Goal: Information Seeking & Learning: Find specific fact

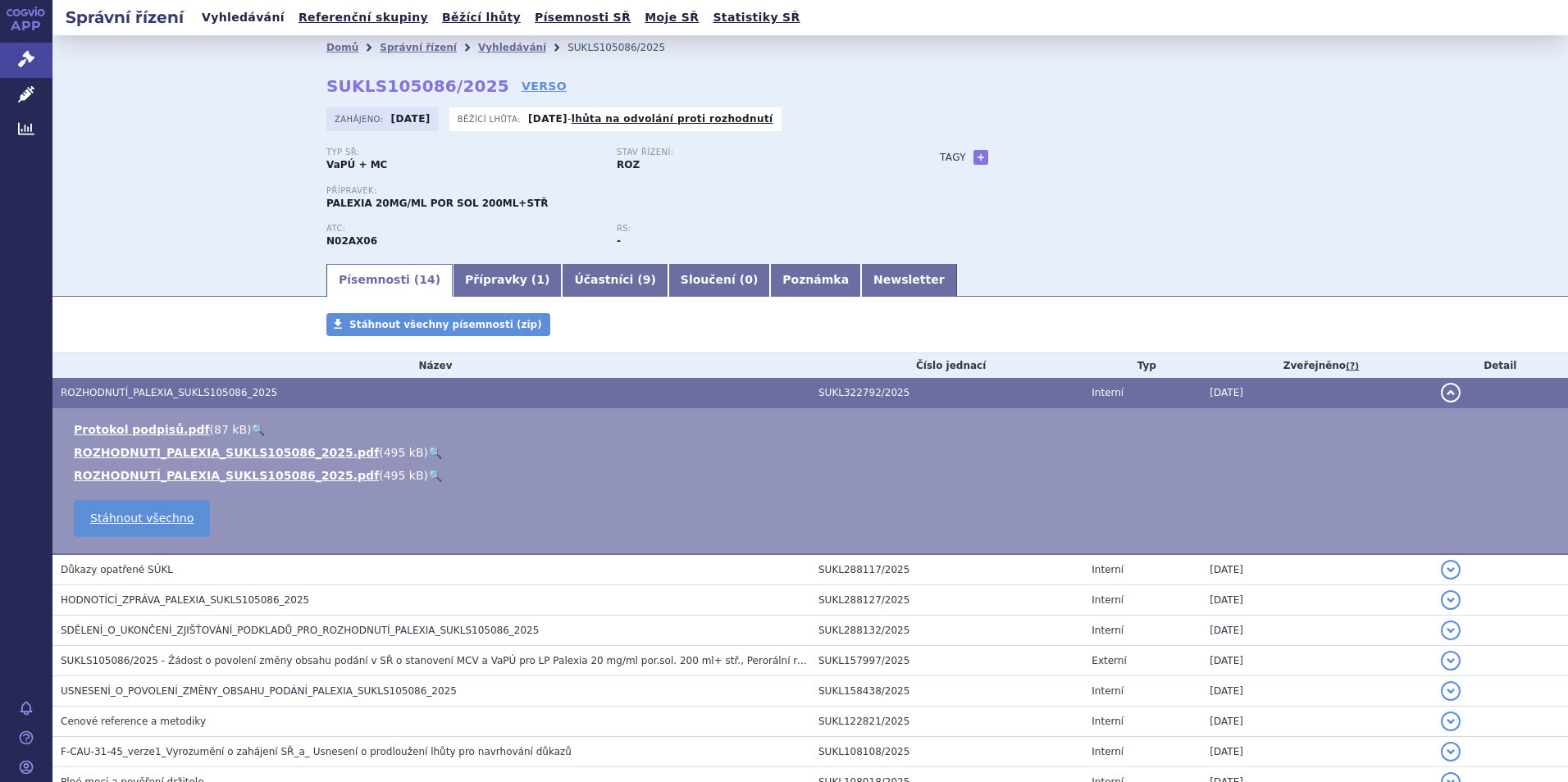
click at [233, 14] on link "Vyhledávání" at bounding box center [243, 17] width 93 height 22
click at [234, 21] on link "Vyhledávání" at bounding box center [243, 17] width 93 height 22
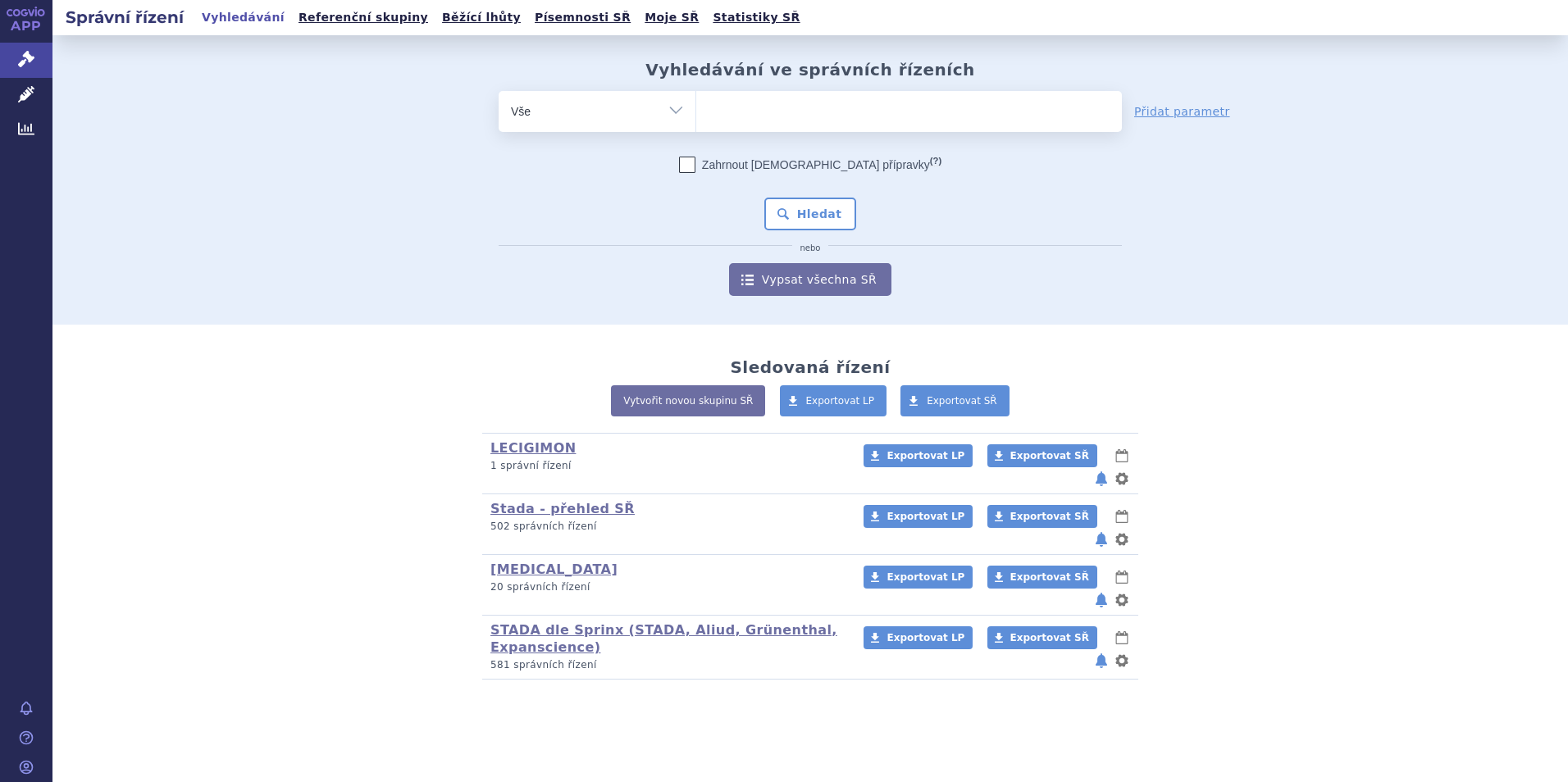
click at [722, 104] on ul at bounding box center [909, 108] width 426 height 34
click at [696, 104] on select at bounding box center [695, 110] width 1 height 41
type input "pr"
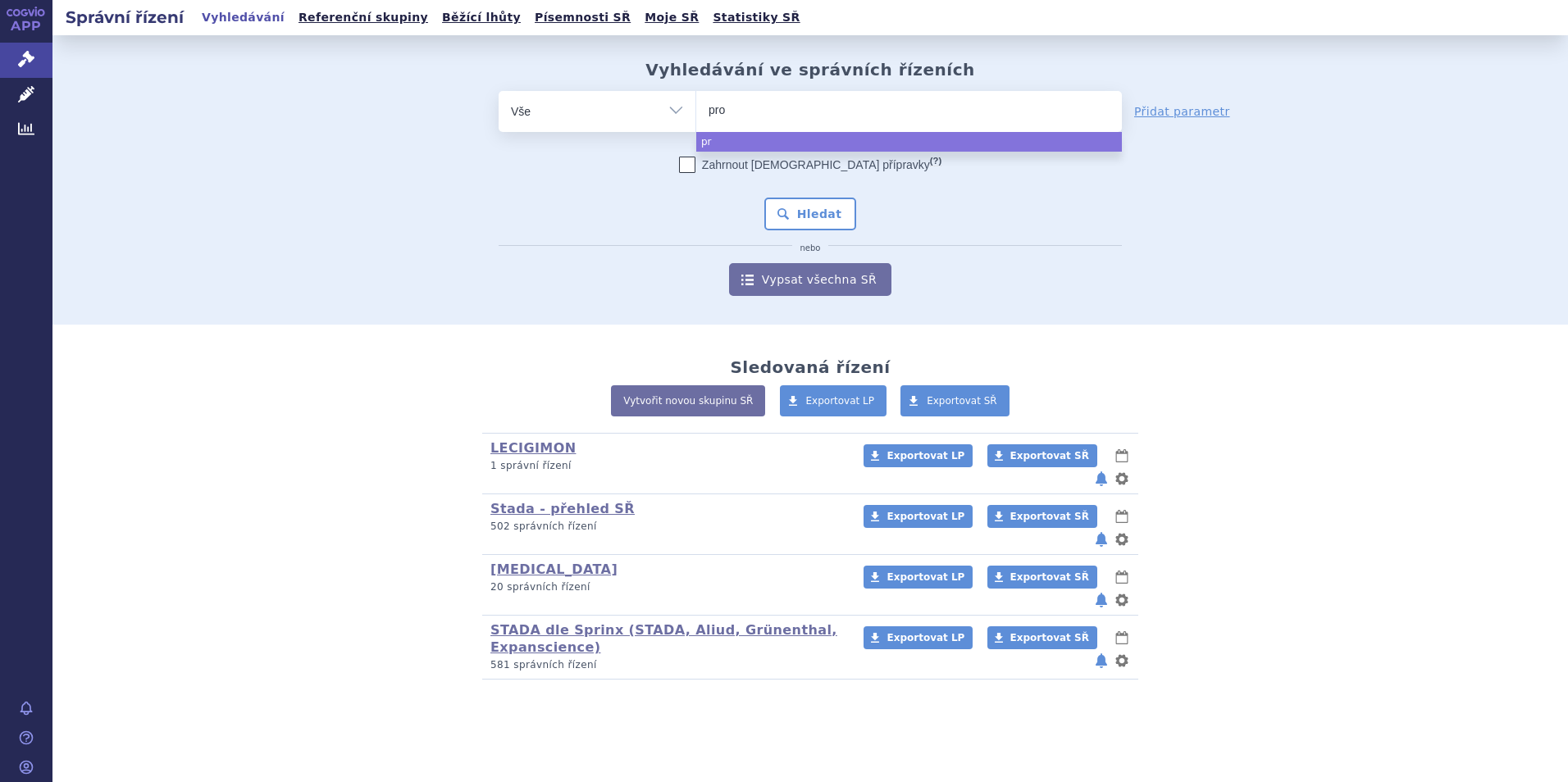
type input "prop"
type input "propra"
type input "propran"
select select "propran"
click at [826, 209] on button "Hledat" at bounding box center [810, 214] width 93 height 32
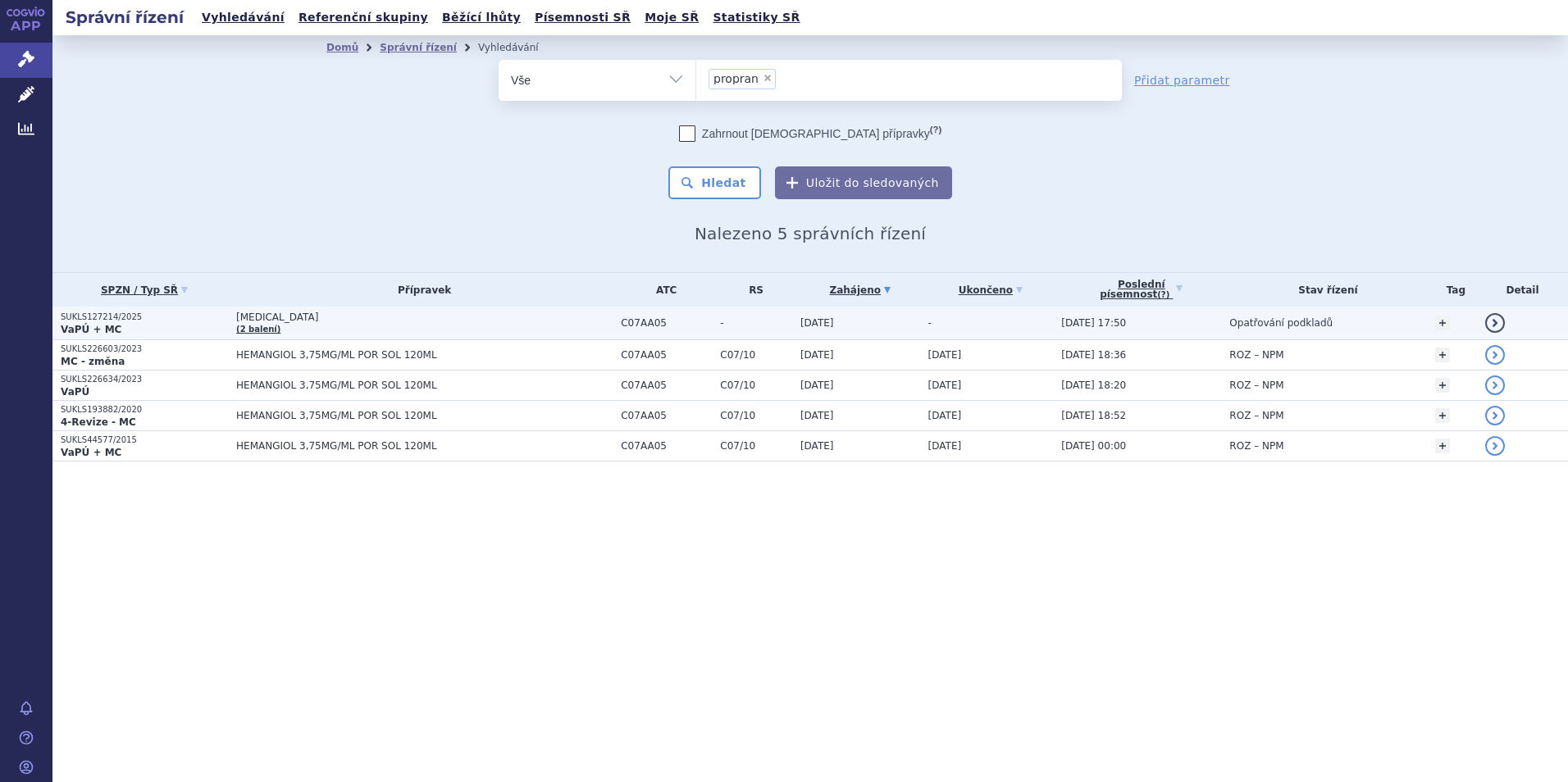
click at [95, 326] on strong "VaPÚ + MC" at bounding box center [92, 329] width 61 height 11
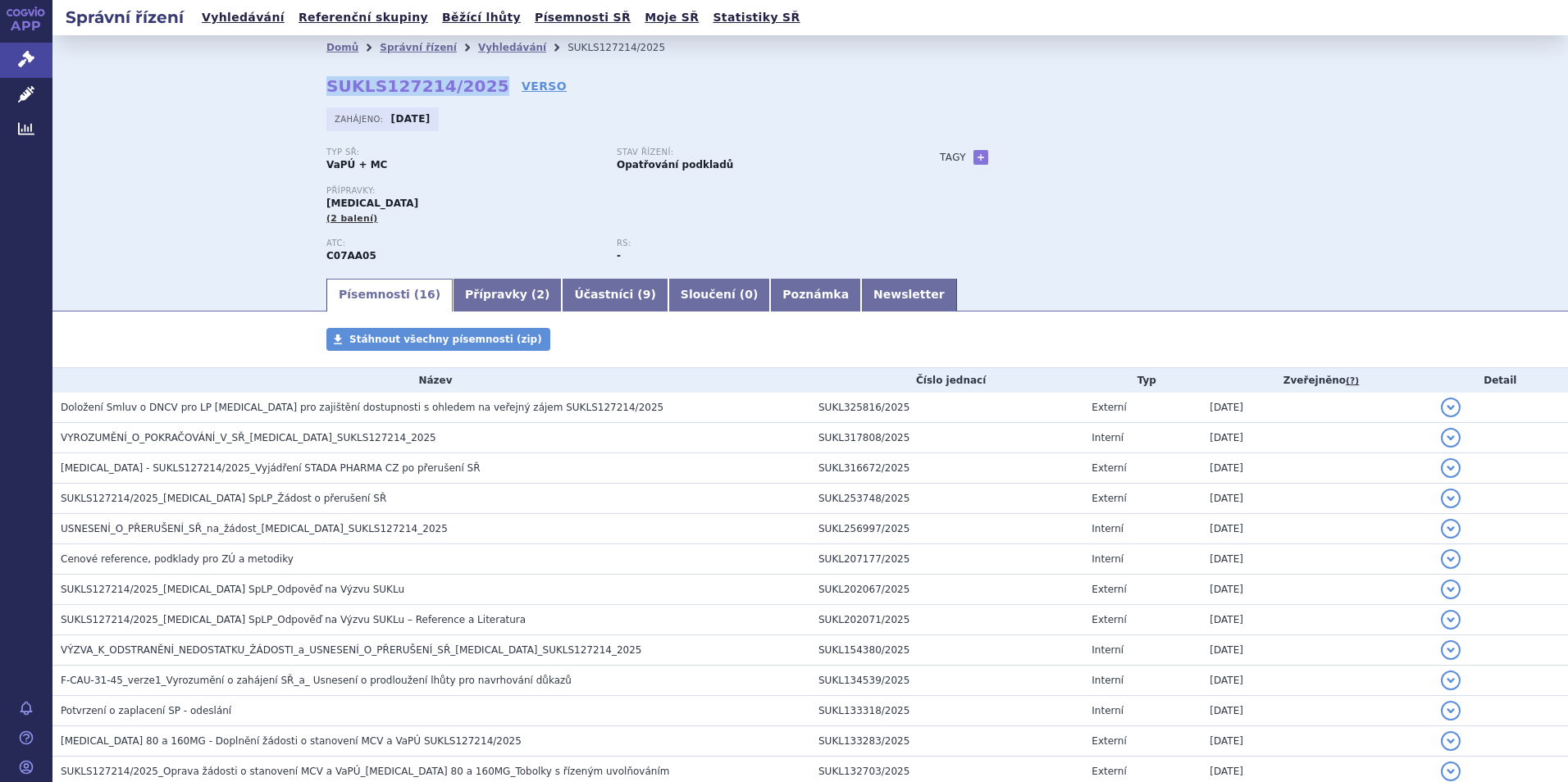
drag, startPoint x: 321, startPoint y: 86, endPoint x: 469, endPoint y: 85, distance: 148.0
click at [469, 85] on strong "SUKLS127214/2025" at bounding box center [418, 86] width 183 height 20
copy strong "SUKLS127214/2025"
